Goal: Transaction & Acquisition: Purchase product/service

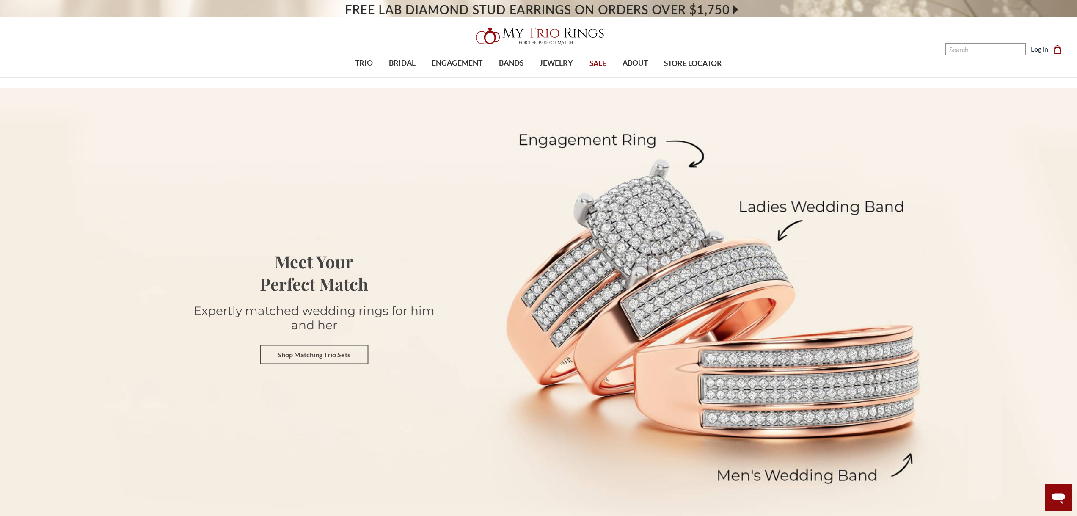
click at [305, 353] on link "Shop Matching Trio Sets" at bounding box center [314, 354] width 108 height 19
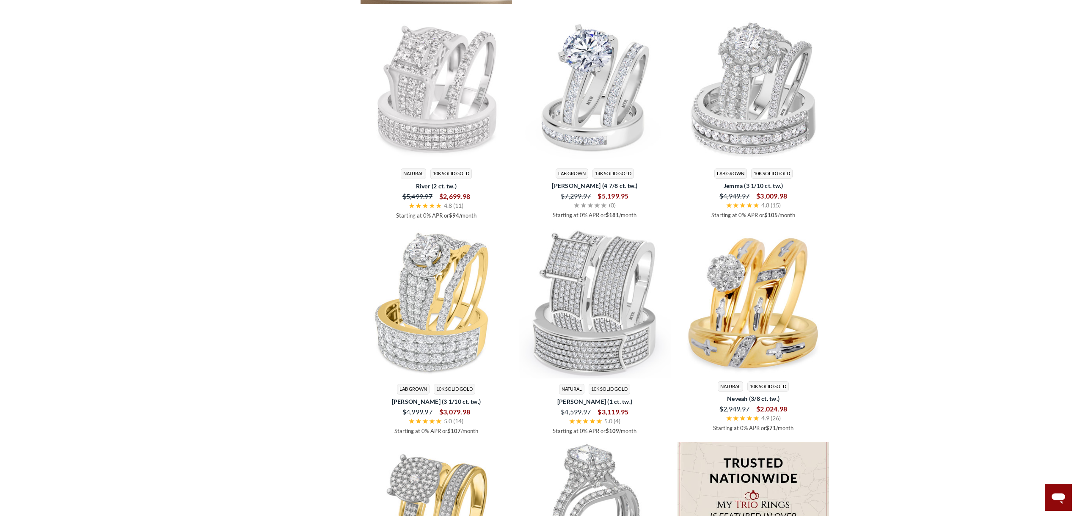
scroll to position [1227, 0]
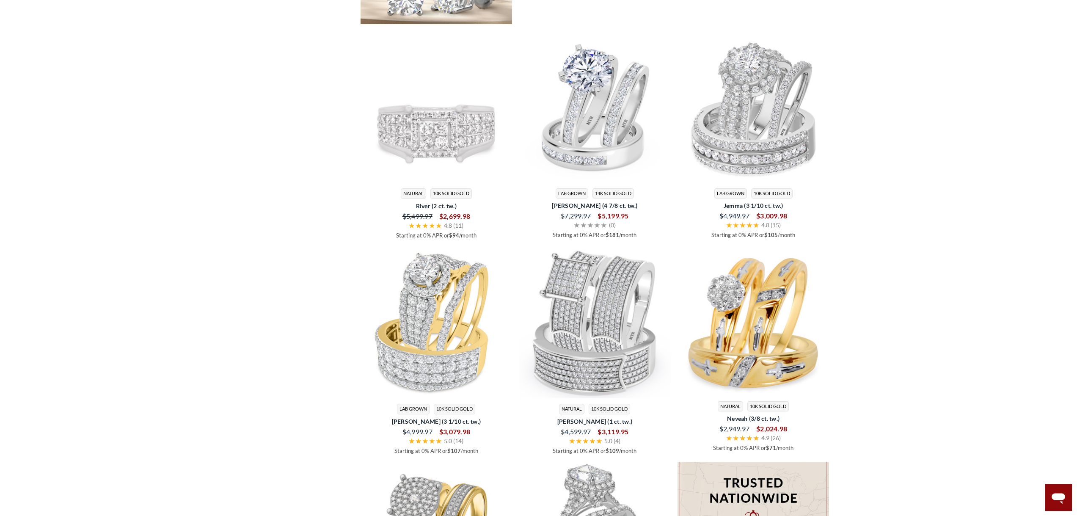
click at [411, 181] on img at bounding box center [437, 107] width 152 height 152
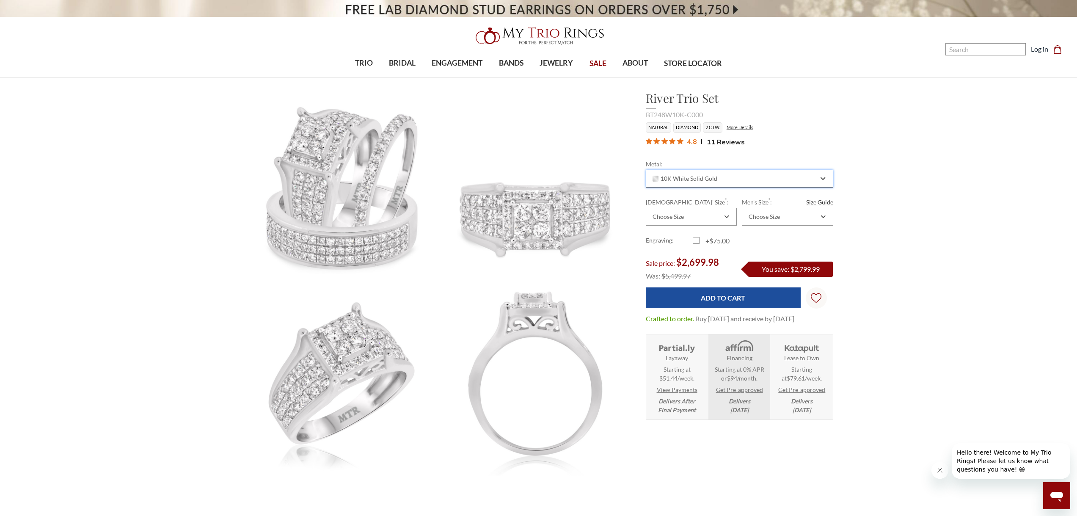
click at [822, 175] on div "10K White Solid Gold" at bounding box center [739, 179] width 187 height 18
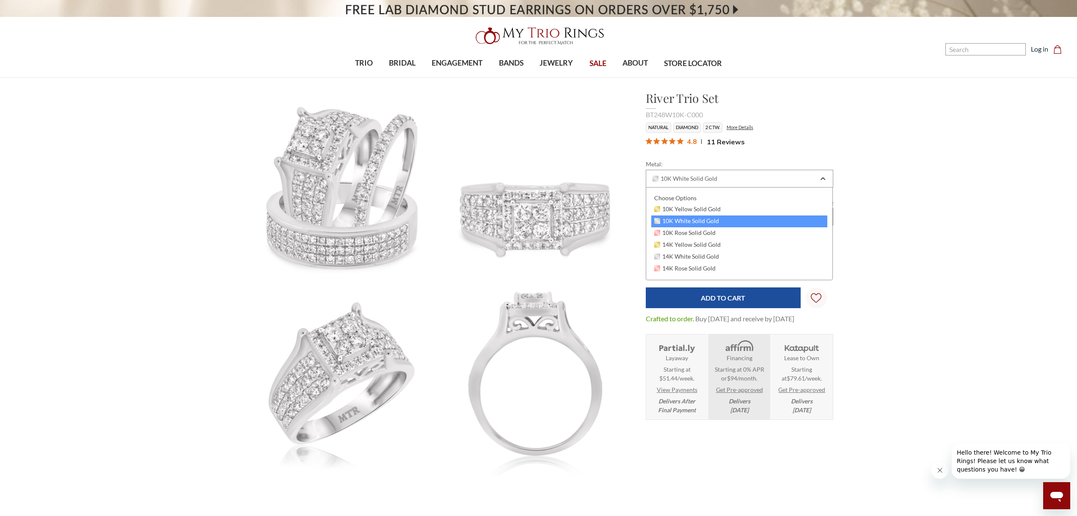
click at [684, 222] on span "10K White Solid Gold" at bounding box center [686, 221] width 65 height 7
click at [813, 295] on icon "Wish Lists Wish Lists" at bounding box center [816, 297] width 11 height 63
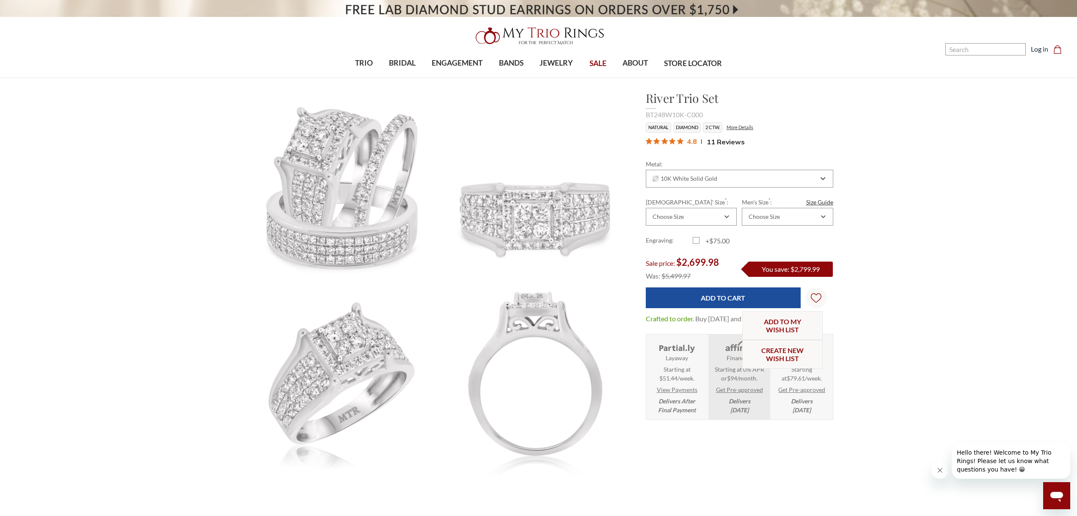
click at [1036, 51] on link "Log in" at bounding box center [1039, 49] width 17 height 10
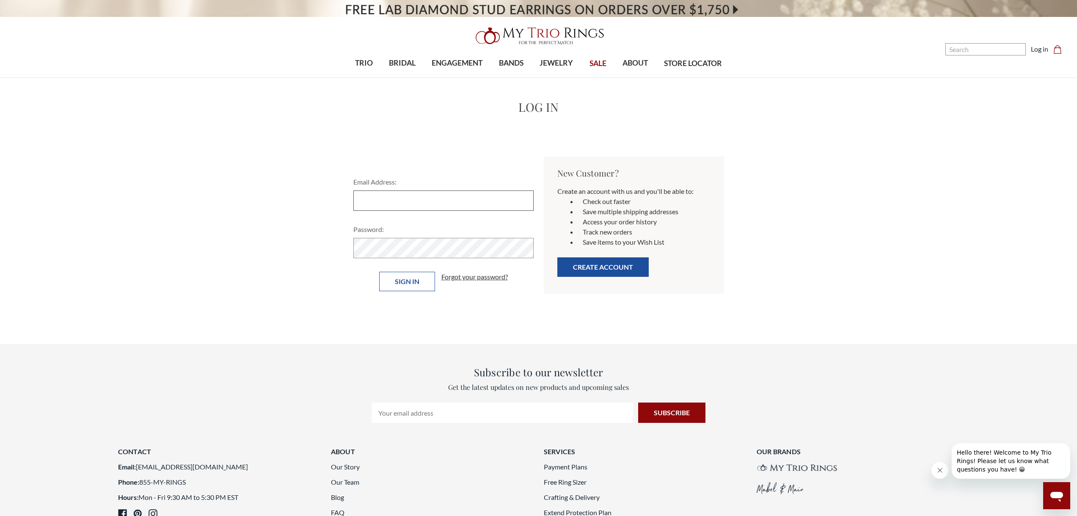
type input "terrinawells@yahoo.com"
click at [405, 285] on input "Sign in" at bounding box center [407, 281] width 56 height 19
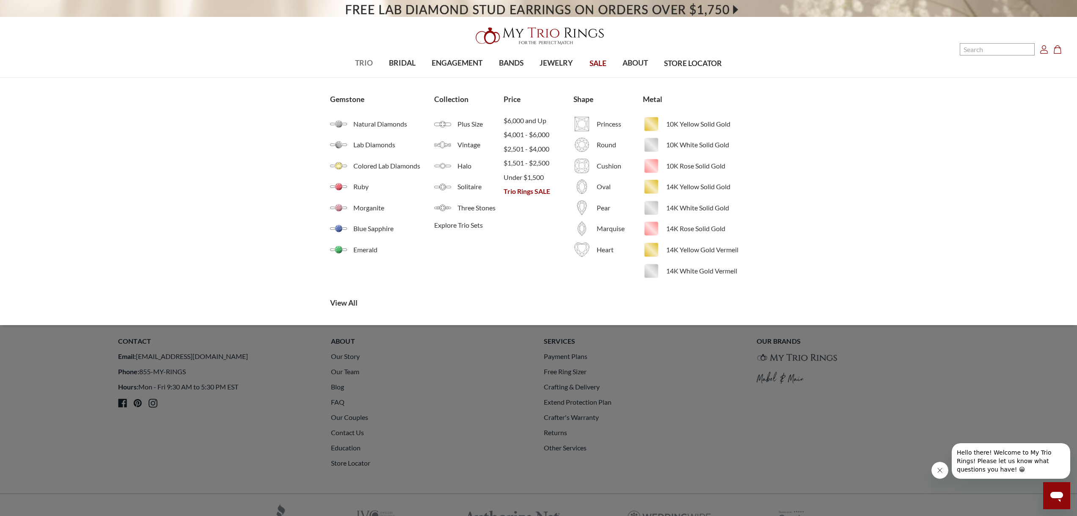
click at [361, 60] on span "TRIO" at bounding box center [364, 63] width 18 height 11
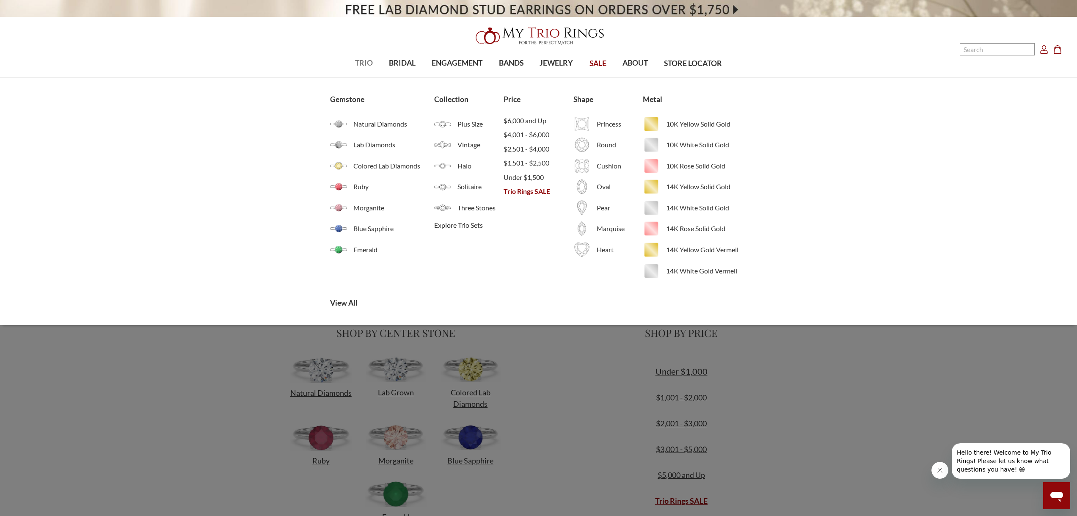
click at [361, 61] on span "TRIO" at bounding box center [364, 63] width 18 height 11
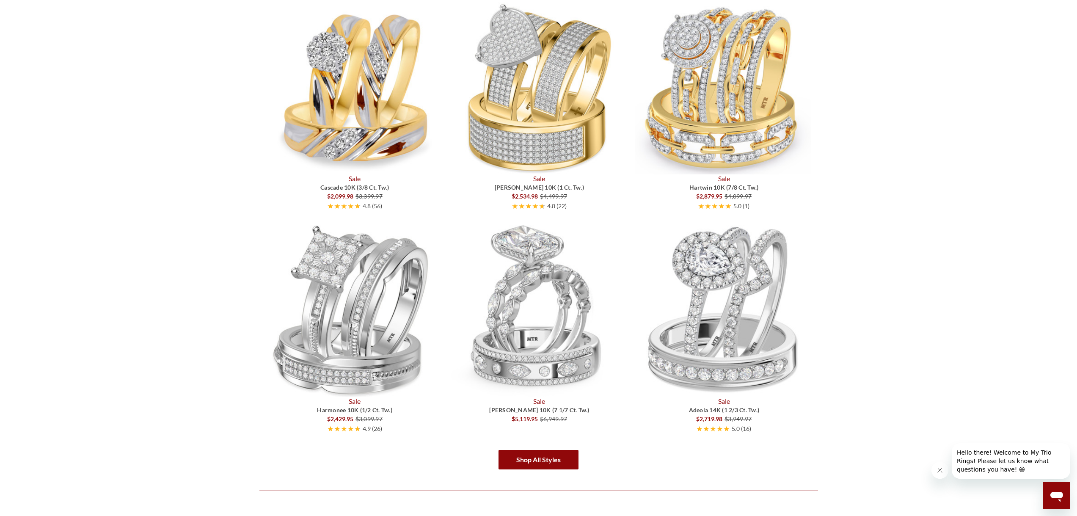
scroll to position [1312, 0]
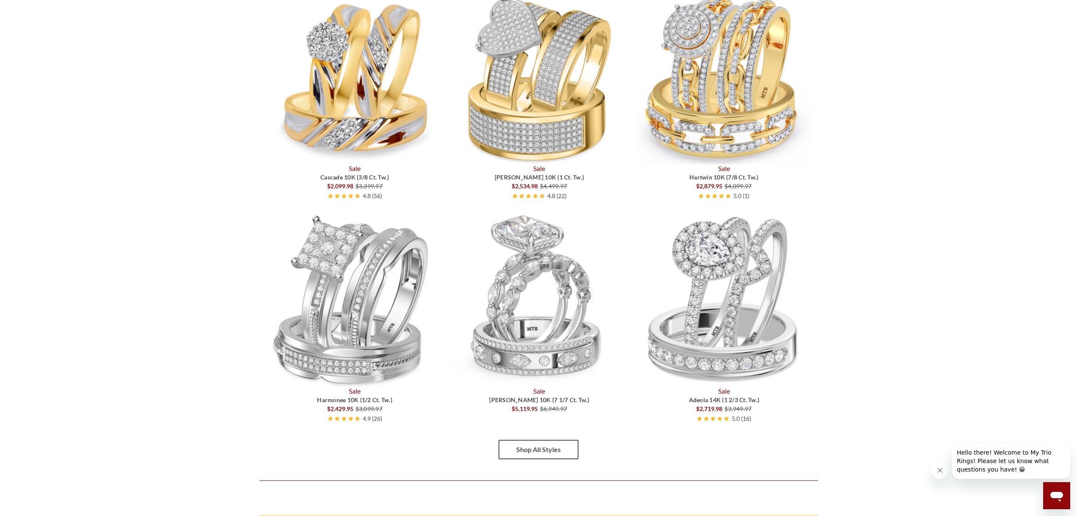
click at [551, 448] on link "Shop All Styles" at bounding box center [539, 449] width 80 height 19
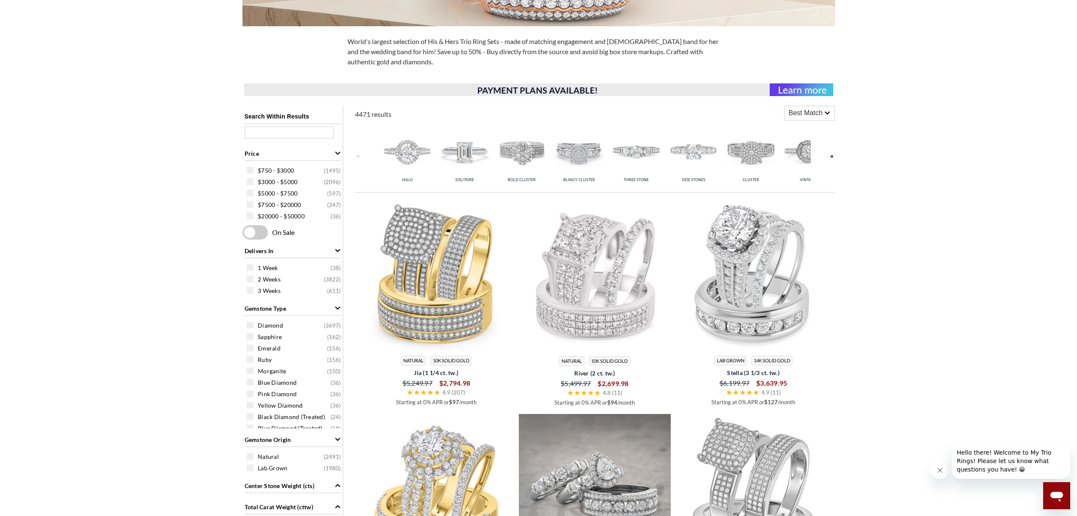
scroll to position [254, 0]
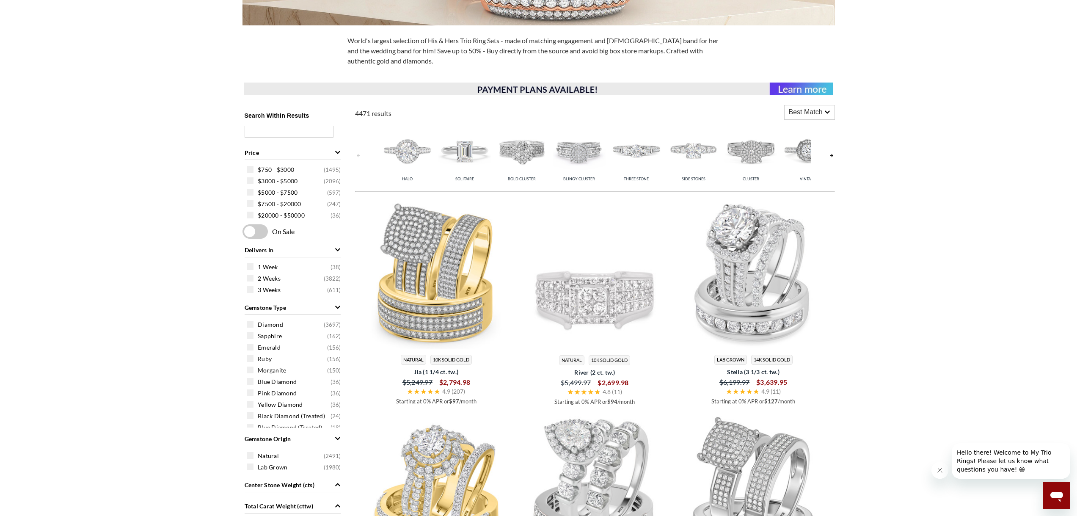
click at [610, 306] on img at bounding box center [595, 273] width 152 height 152
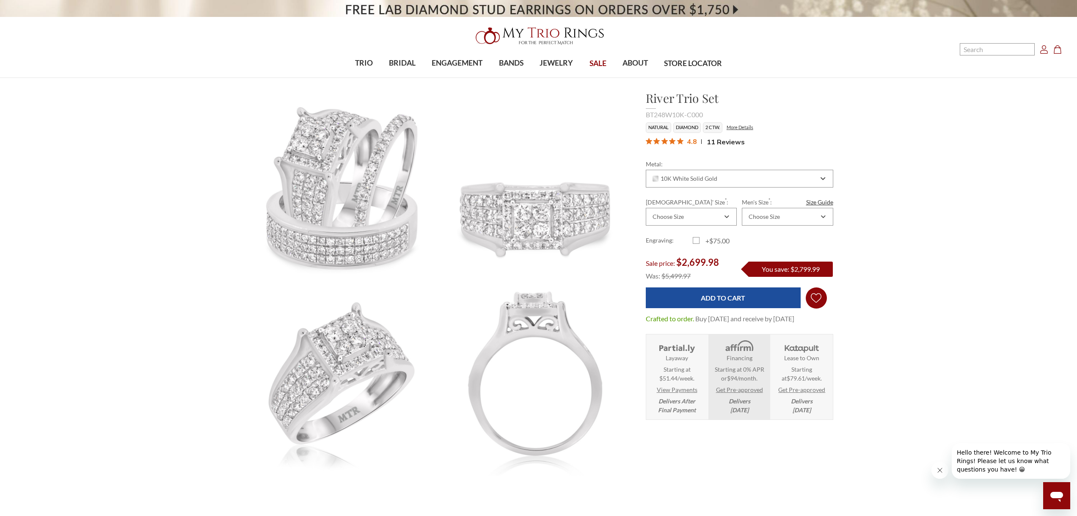
click at [817, 298] on icon "Wish Lists Wish Lists" at bounding box center [816, 297] width 11 height 63
click at [779, 322] on link "Add to My Wish List" at bounding box center [782, 325] width 80 height 29
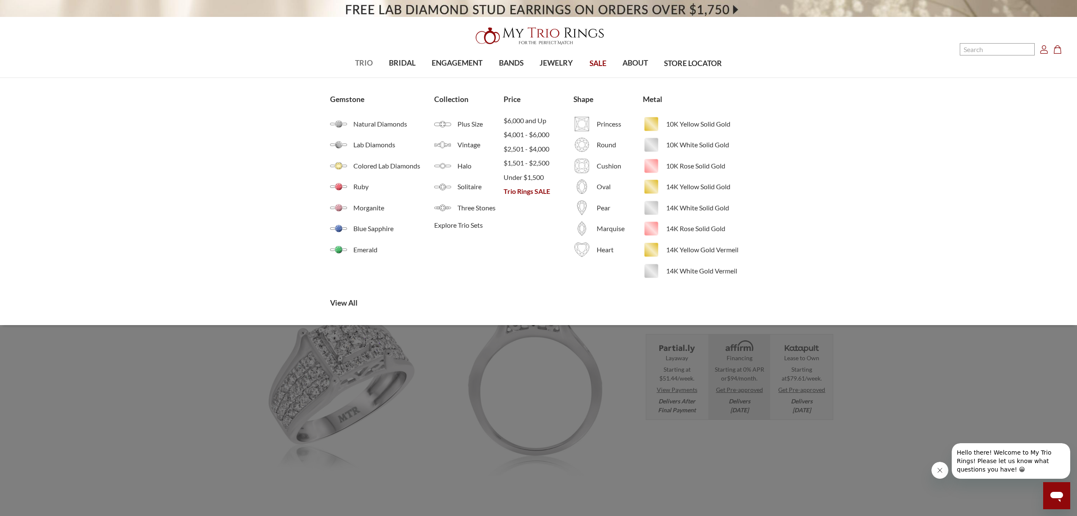
click at [365, 59] on span "TRIO" at bounding box center [364, 63] width 18 height 11
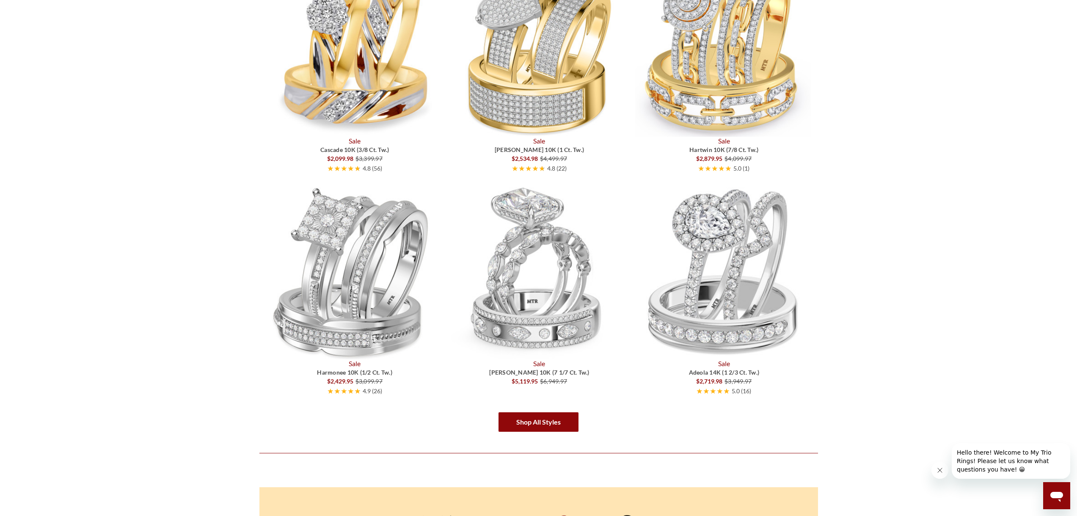
scroll to position [1354, 0]
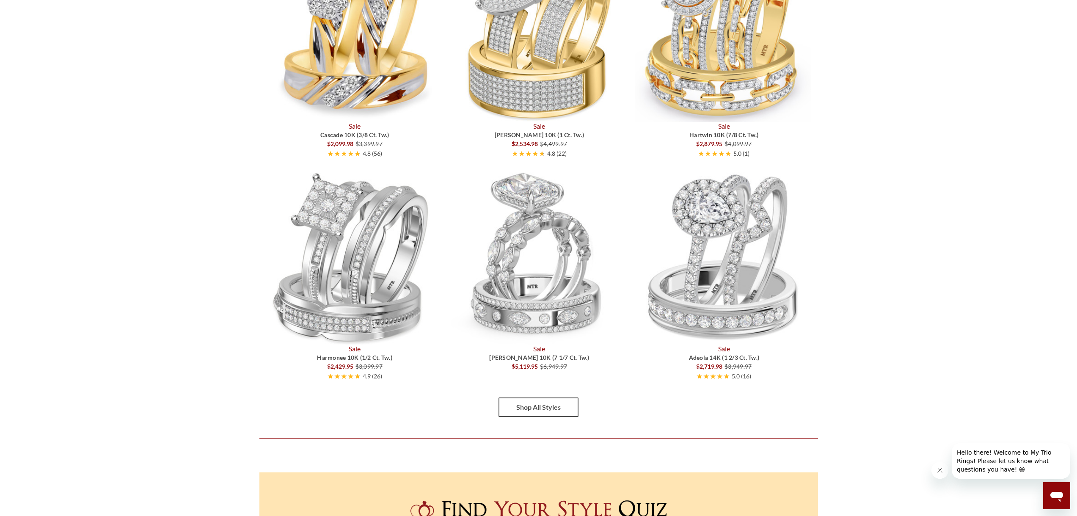
click at [527, 411] on link "Shop All Styles" at bounding box center [539, 406] width 80 height 19
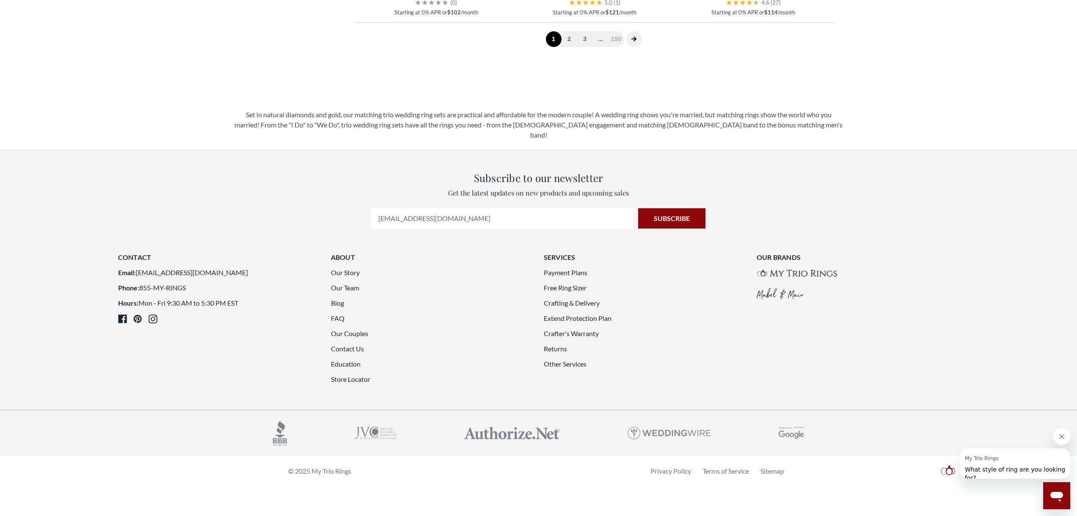
scroll to position [2116, 0]
click at [596, 105] on img at bounding box center [595, 29] width 152 height 152
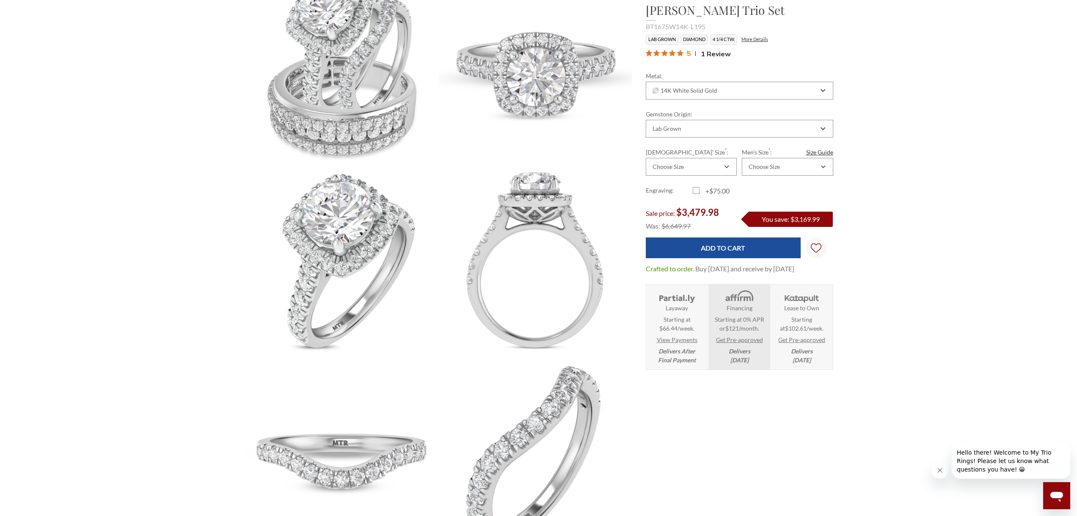
scroll to position [127, 0]
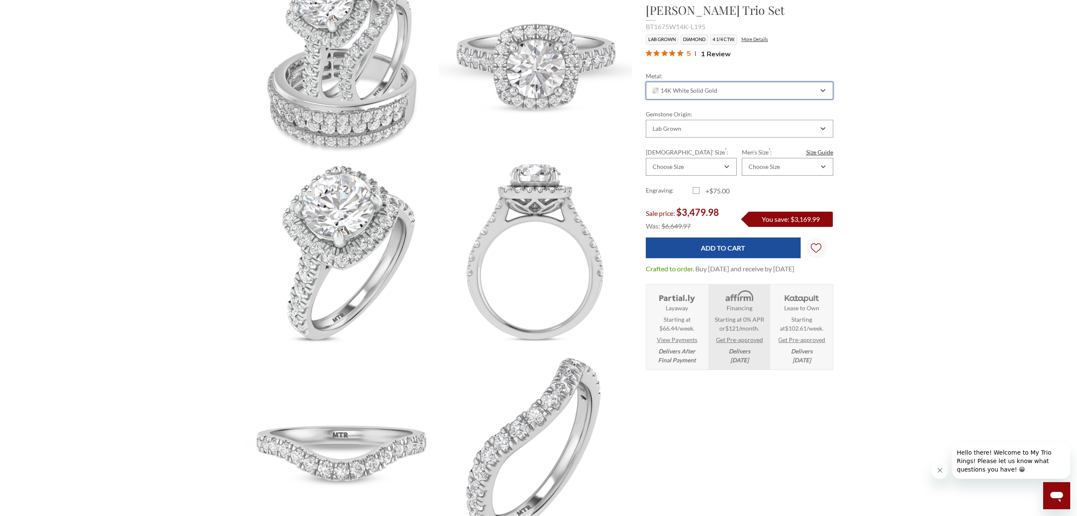
click at [824, 94] on div "14K White Solid Gold" at bounding box center [739, 91] width 187 height 18
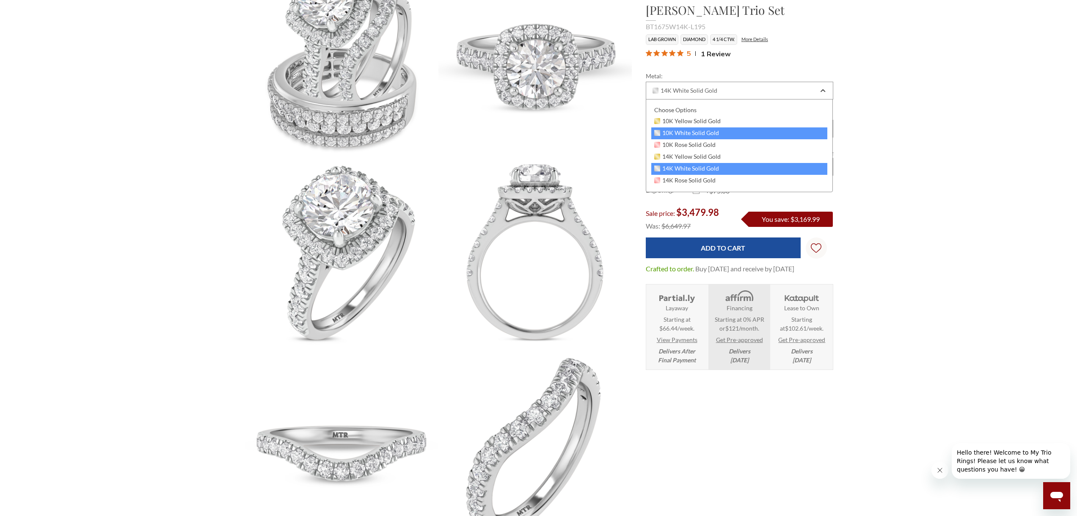
click at [707, 130] on span "10K White Solid Gold" at bounding box center [686, 133] width 65 height 7
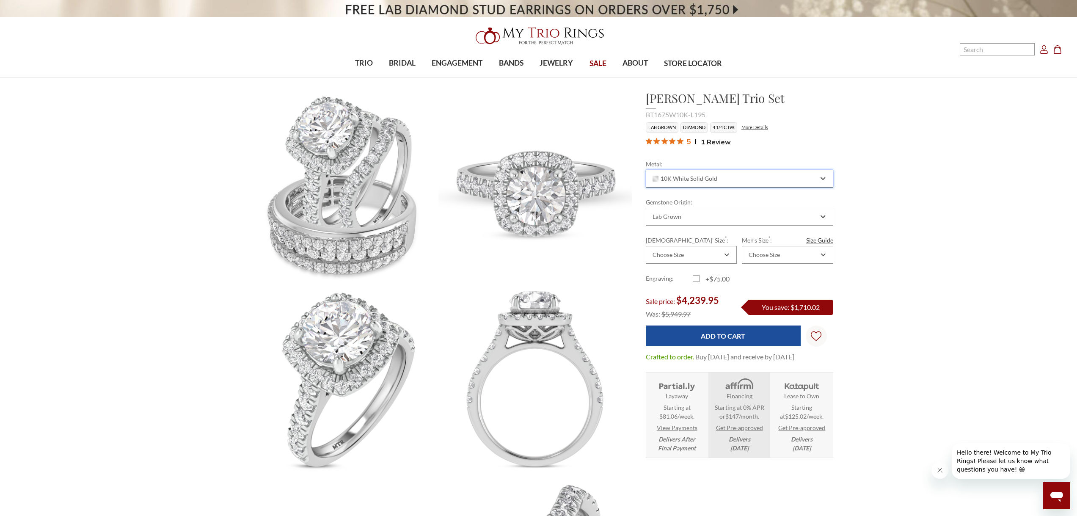
click at [824, 182] on div "10K White Solid Gold" at bounding box center [739, 179] width 187 height 18
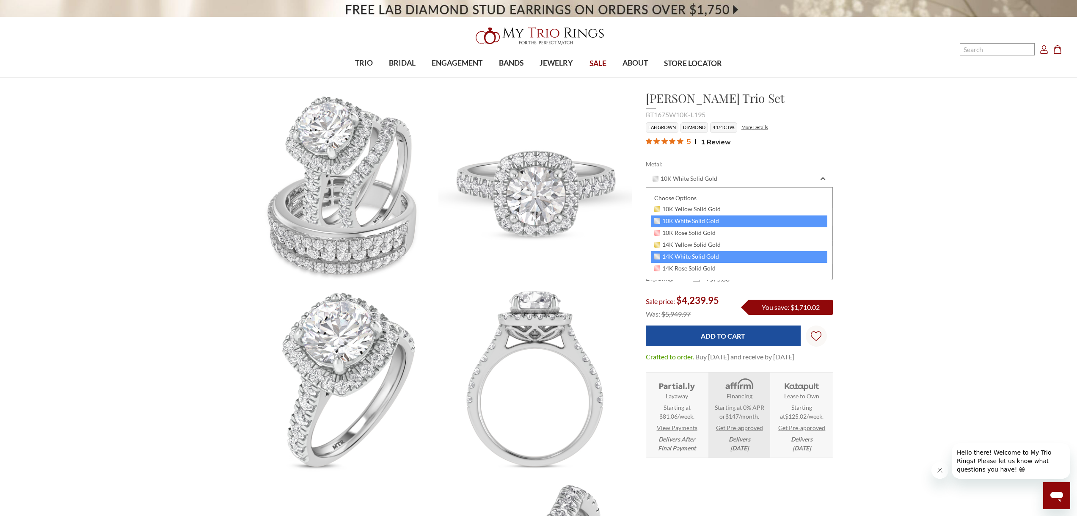
click at [673, 258] on span "14K White Solid Gold" at bounding box center [686, 256] width 65 height 7
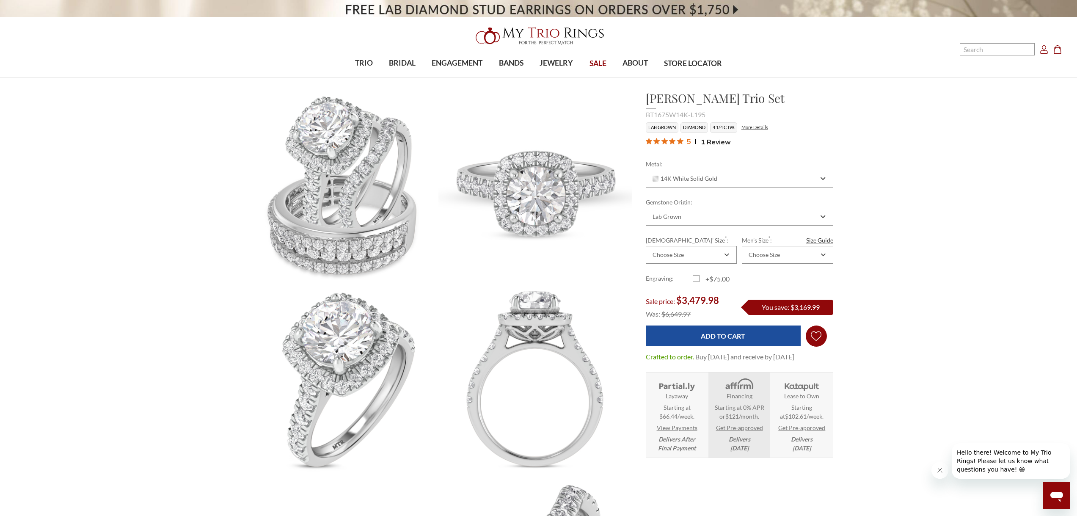
click at [819, 334] on icon "Wish Lists Wish Lists" at bounding box center [816, 335] width 11 height 63
click at [777, 359] on link "My Wish List" at bounding box center [782, 359] width 80 height 21
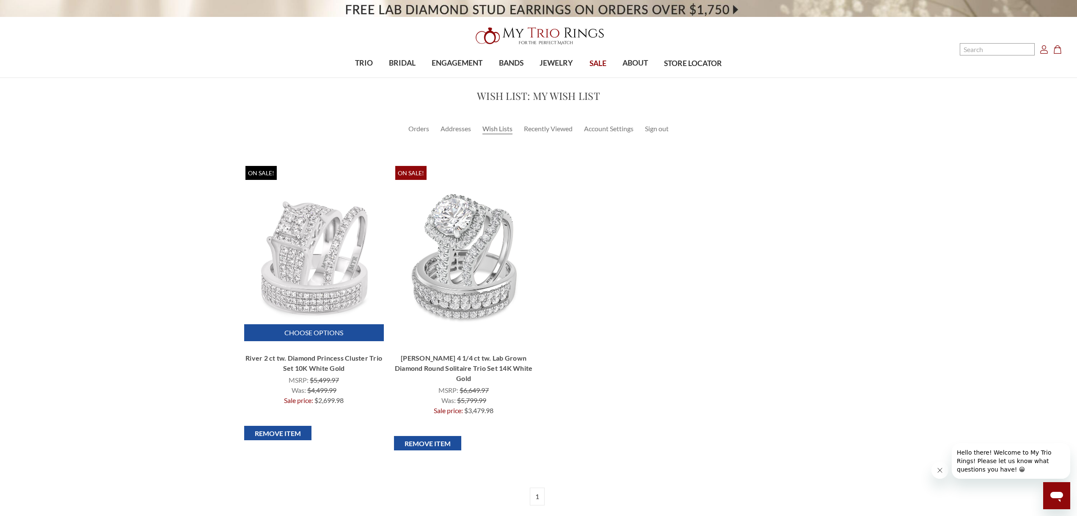
click at [320, 331] on link "Choose Options" at bounding box center [314, 332] width 140 height 17
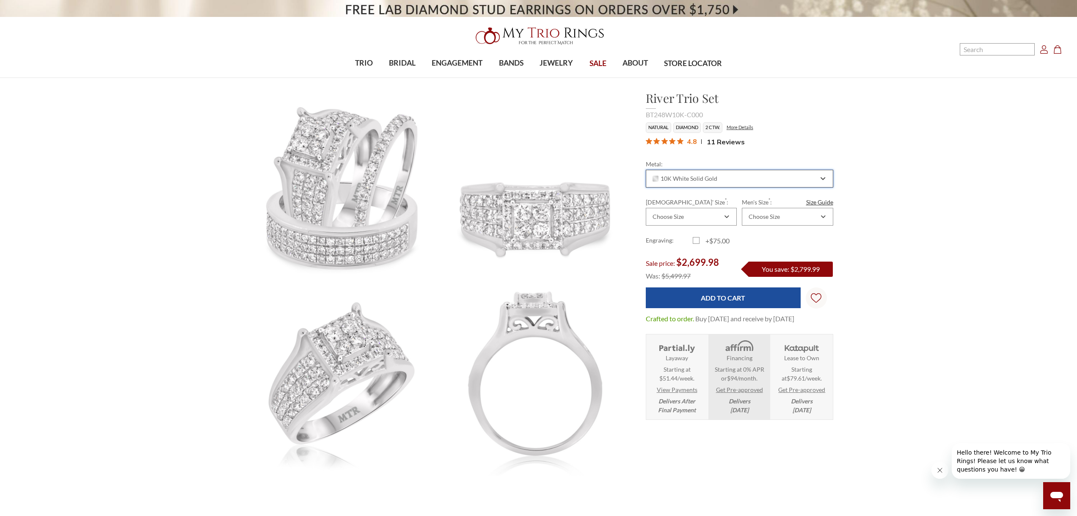
click at [822, 176] on icon "Combobox" at bounding box center [823, 178] width 5 height 5
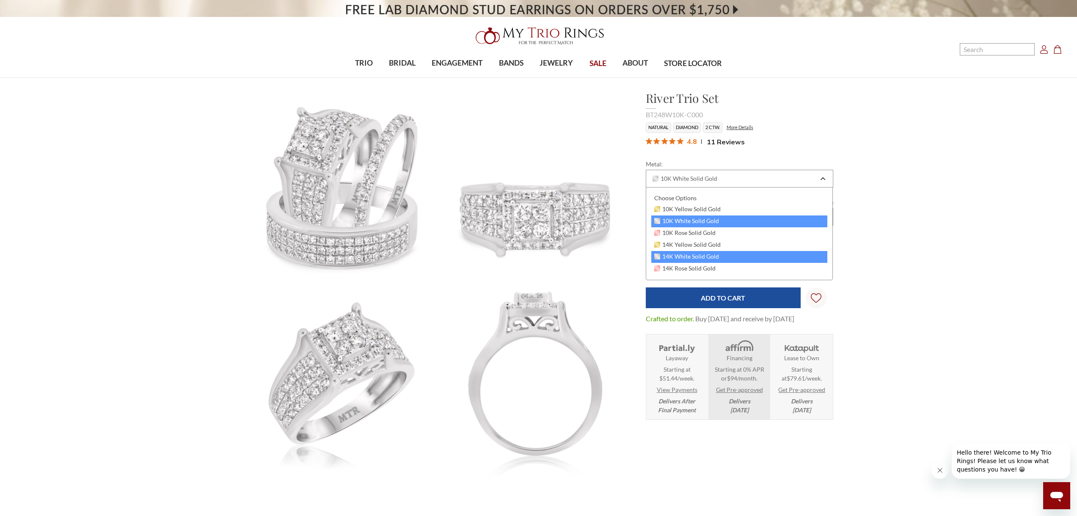
click at [671, 254] on span "14K White Solid Gold" at bounding box center [686, 256] width 65 height 7
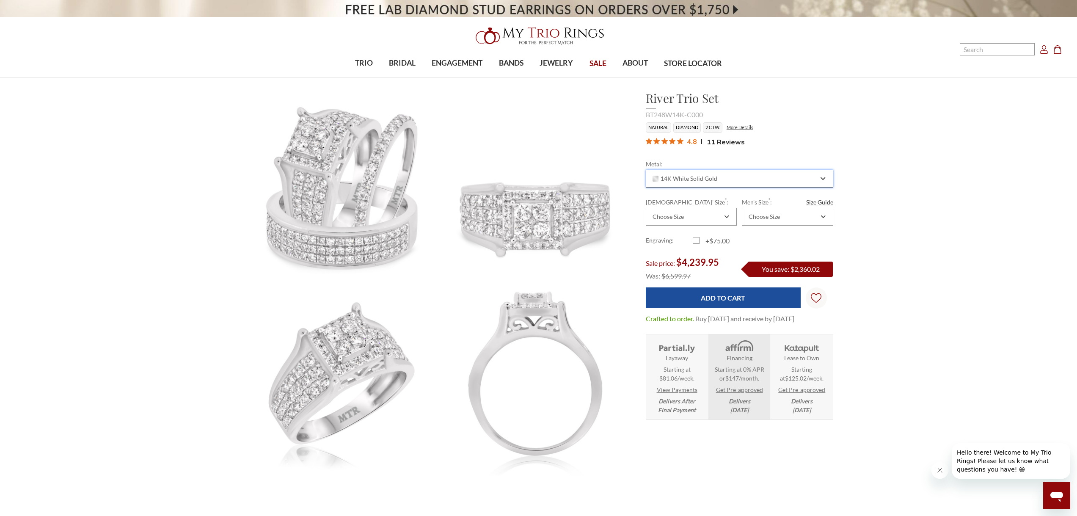
click at [823, 179] on icon "Combobox" at bounding box center [823, 178] width 4 height 2
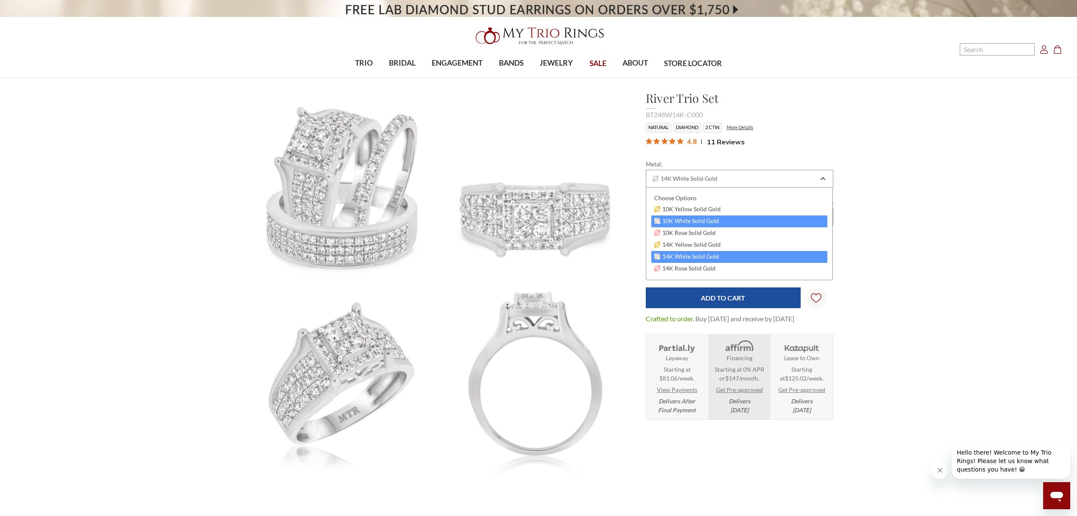
click at [664, 220] on span "10K White Solid Gold" at bounding box center [686, 221] width 65 height 7
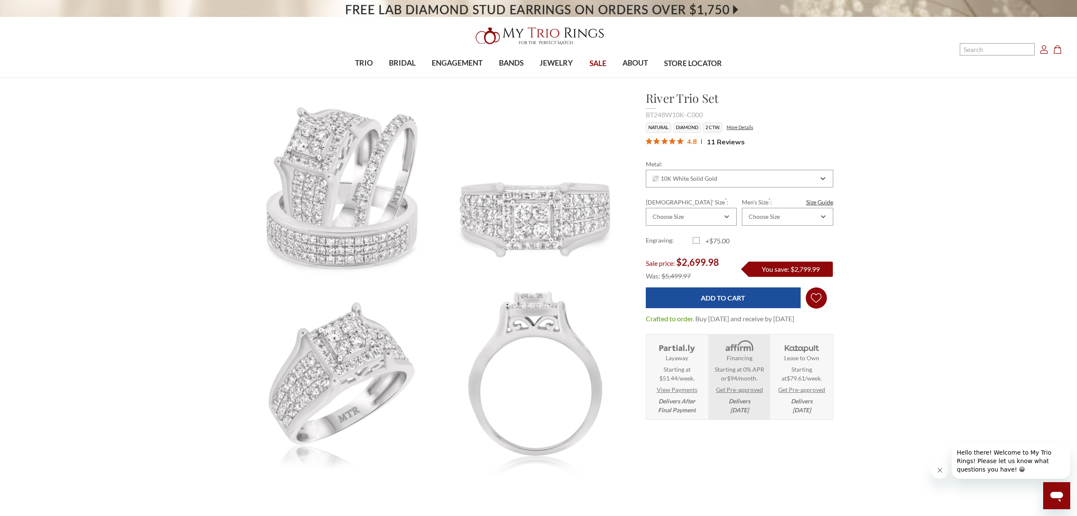
click at [814, 296] on icon "Wish Lists Wish Lists" at bounding box center [816, 297] width 11 height 63
click at [789, 322] on link "My Wish List" at bounding box center [782, 321] width 80 height 21
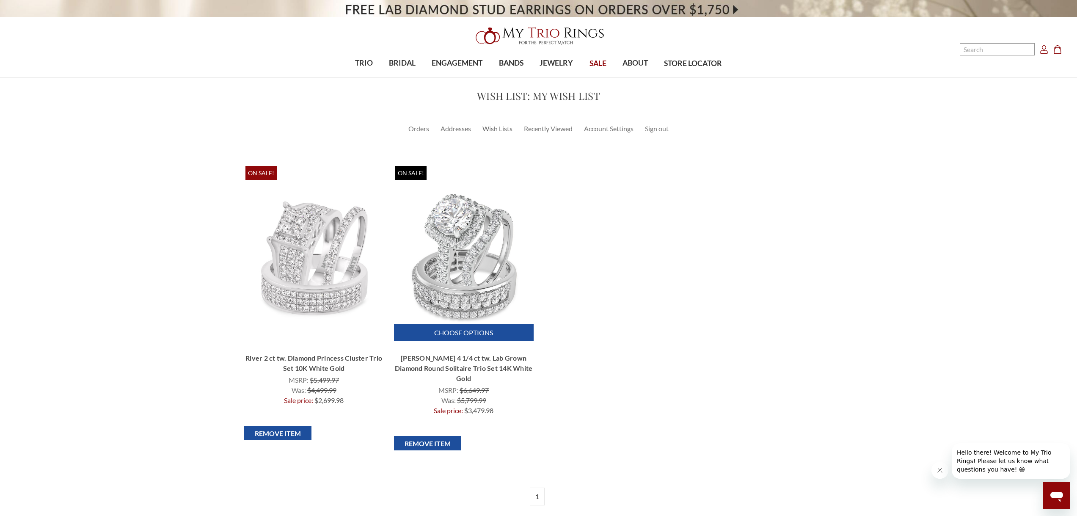
click at [458, 334] on link "Choose Options" at bounding box center [464, 332] width 140 height 17
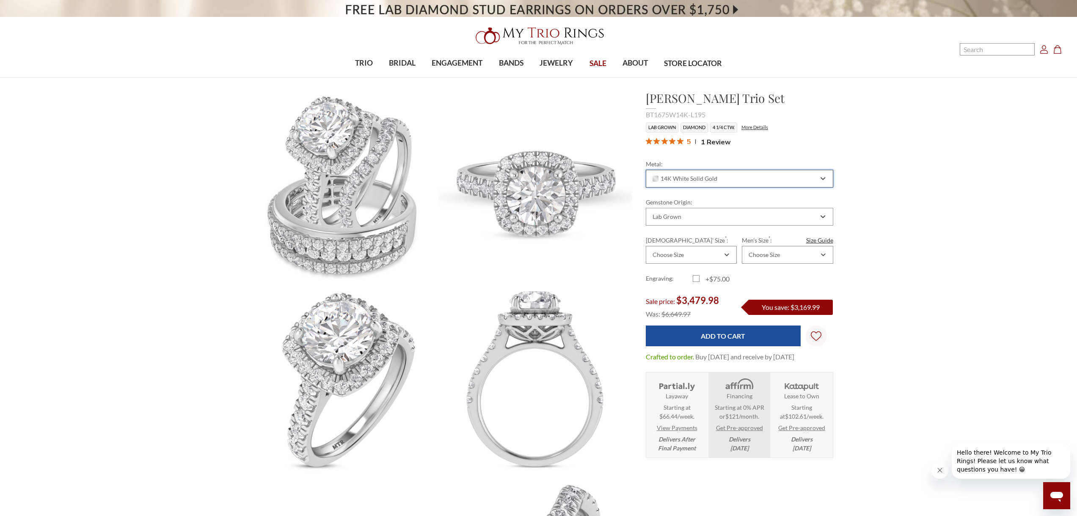
click at [823, 177] on icon "Combobox" at bounding box center [823, 178] width 5 height 5
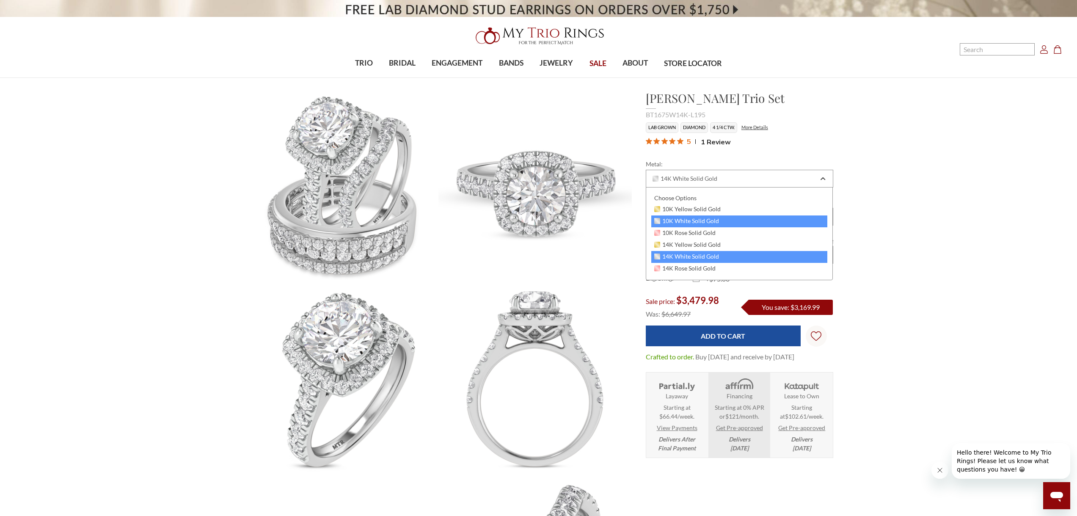
click at [683, 221] on span "10K White Solid Gold" at bounding box center [686, 221] width 65 height 7
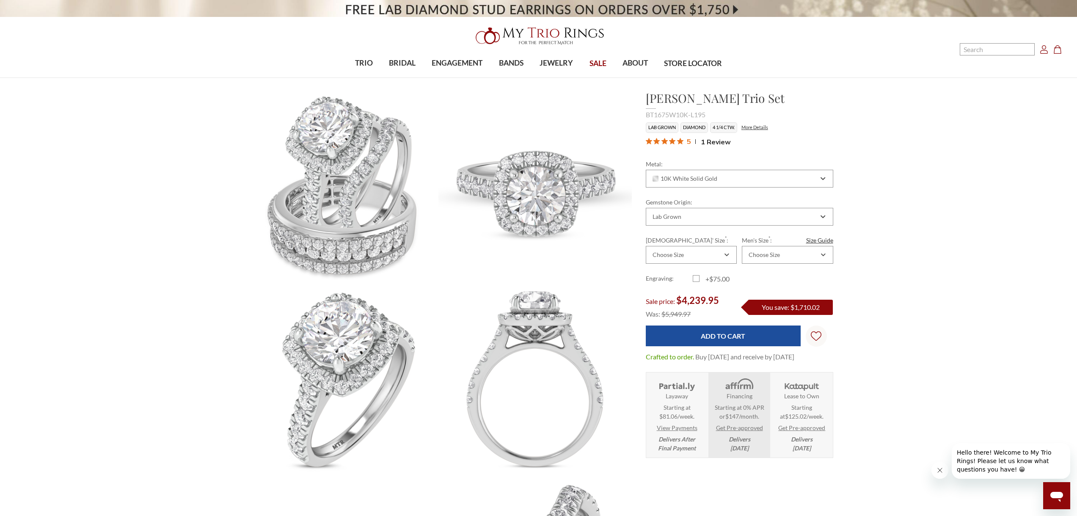
click at [721, 142] on span "1 Review" at bounding box center [716, 141] width 30 height 13
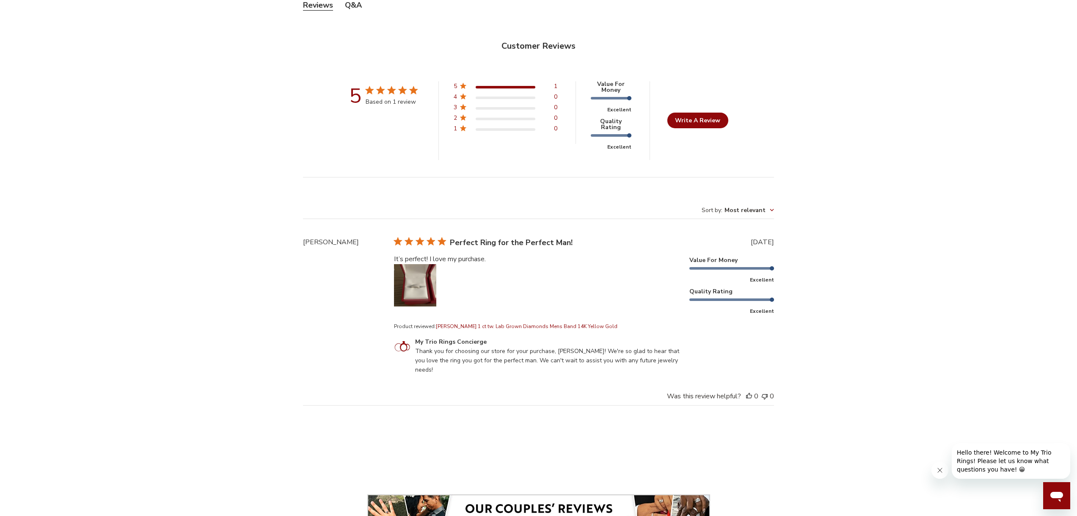
scroll to position [2471, 0]
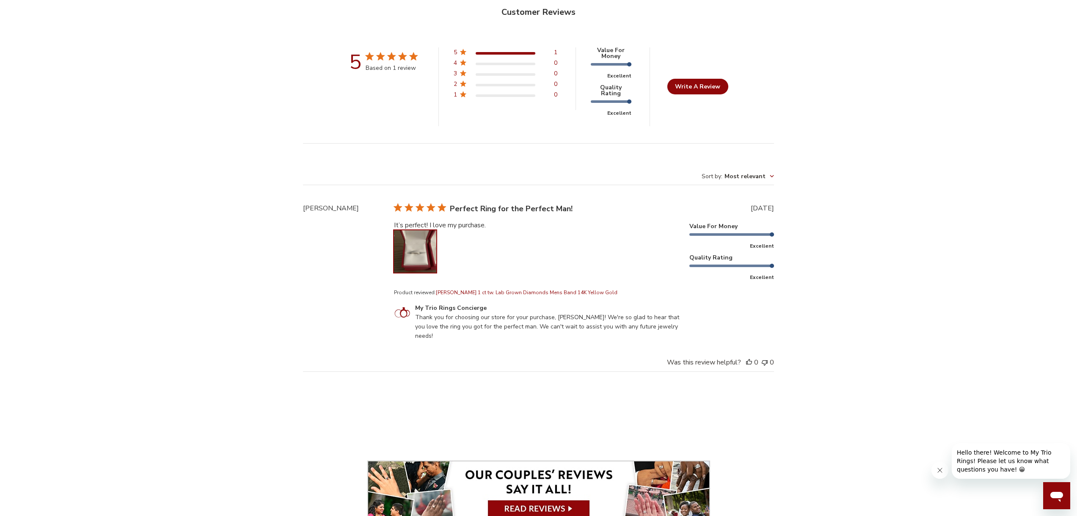
click at [422, 230] on button "Image of review by Ashante C. on March 20, 25 number 1" at bounding box center [415, 251] width 42 height 42
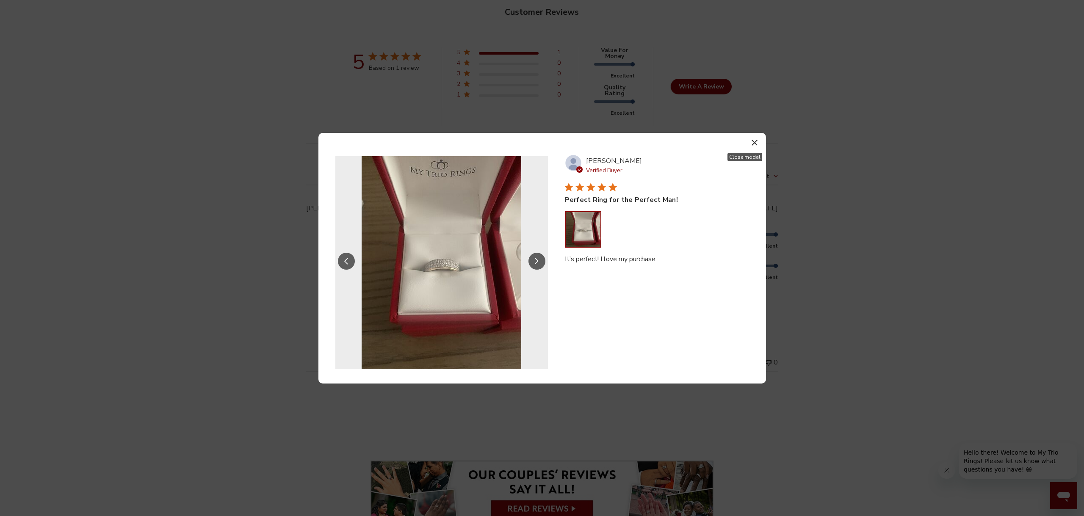
click at [753, 142] on icon "button" at bounding box center [754, 143] width 6 height 6
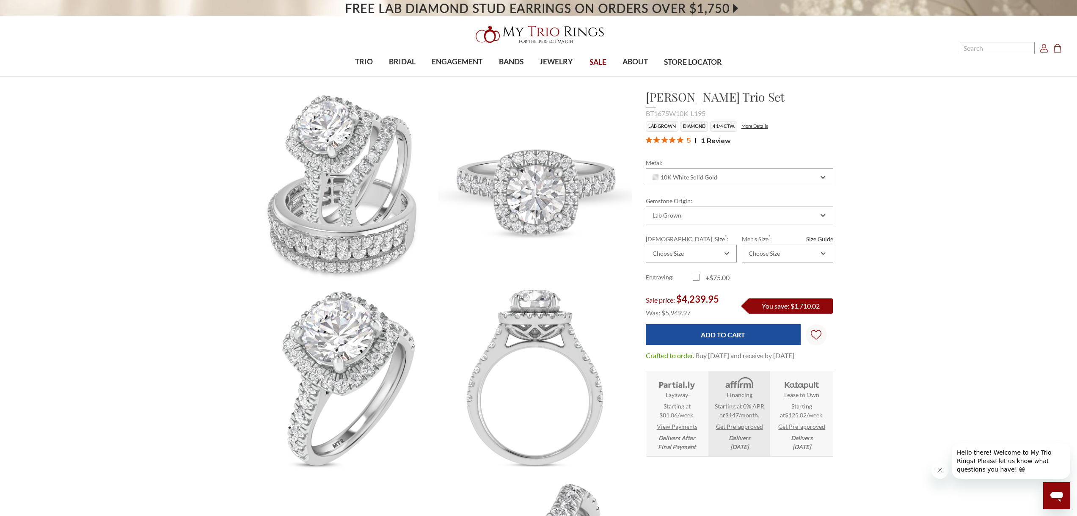
scroll to position [0, 0]
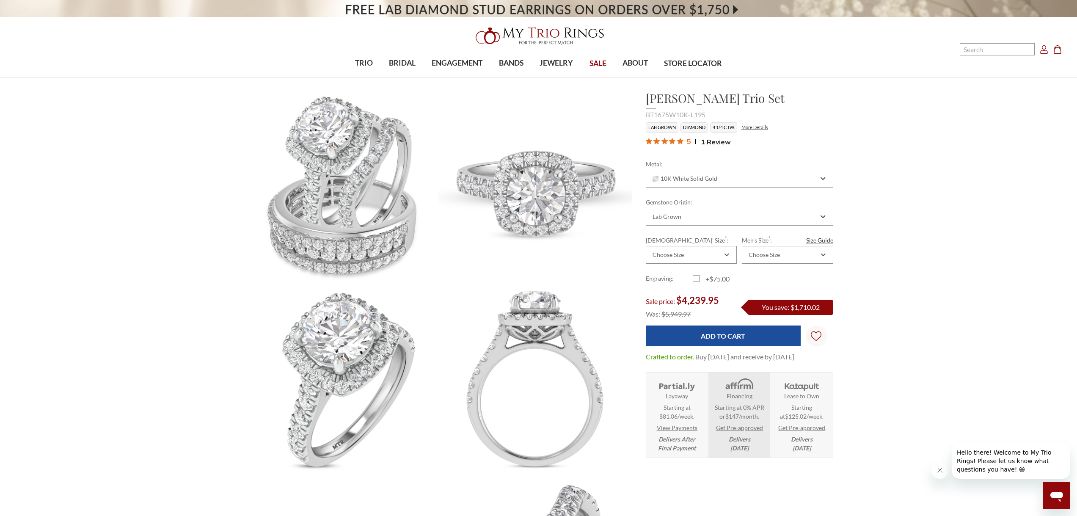
click at [1046, 51] on icon "Account Account" at bounding box center [1044, 49] width 8 height 8
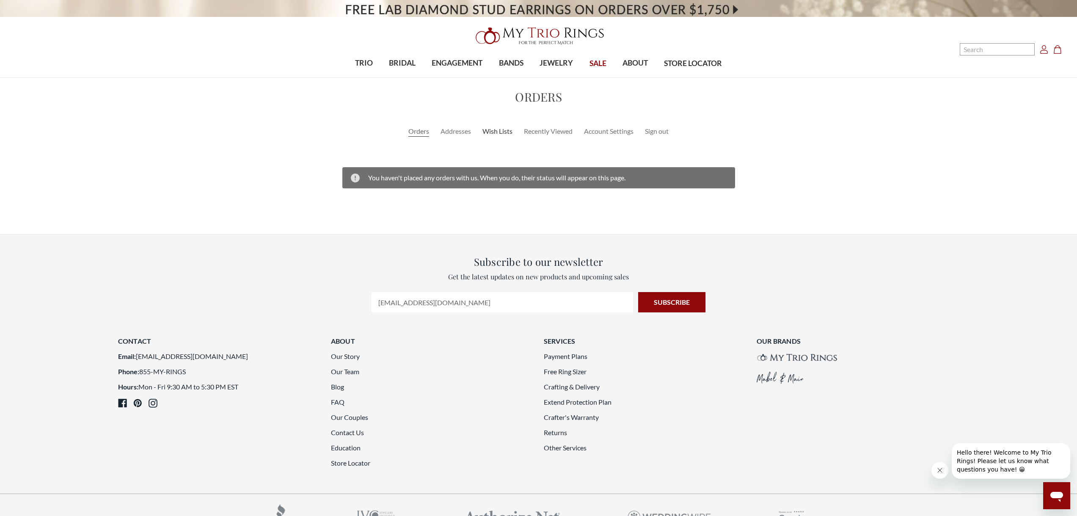
click at [499, 128] on link "Wish Lists" at bounding box center [497, 131] width 30 height 10
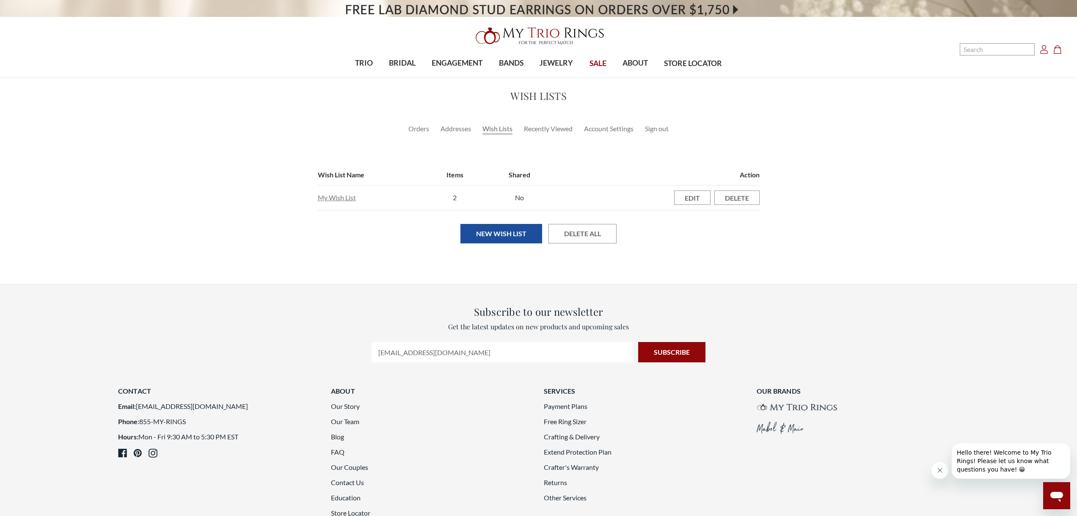
click at [337, 197] on link "My Wish List" at bounding box center [337, 197] width 38 height 8
